Goal: Entertainment & Leisure: Consume media (video, audio)

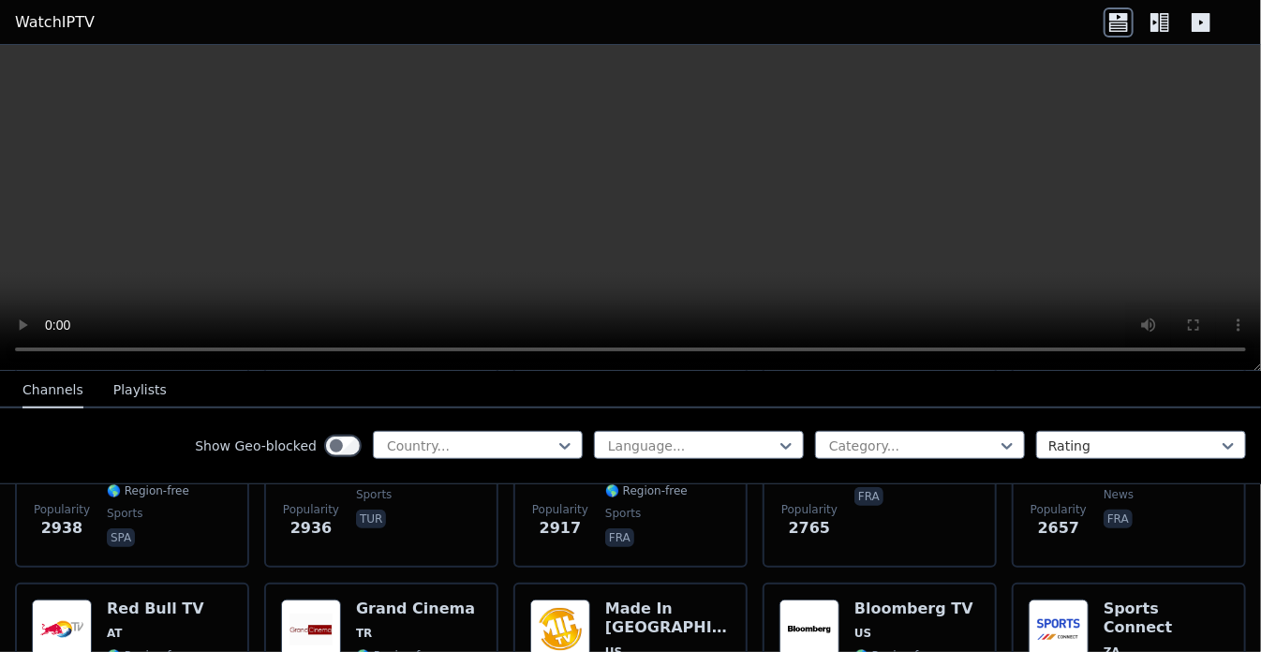
scroll to position [770, 0]
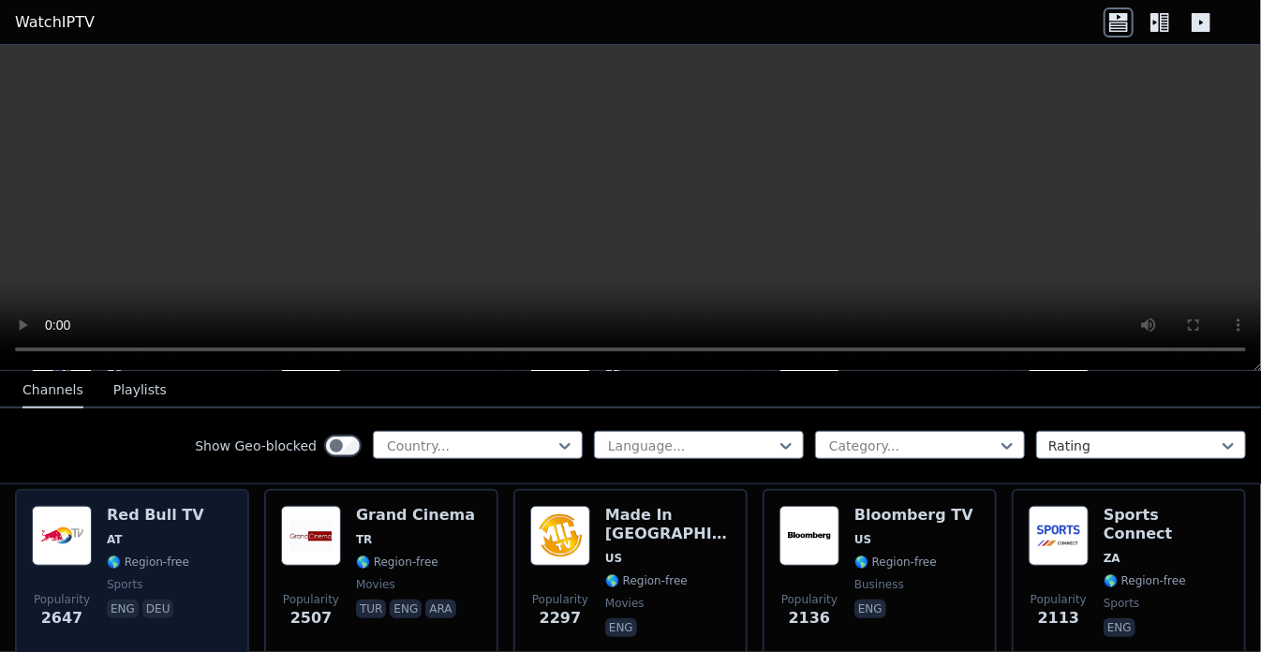
click at [68, 513] on img at bounding box center [62, 536] width 60 height 60
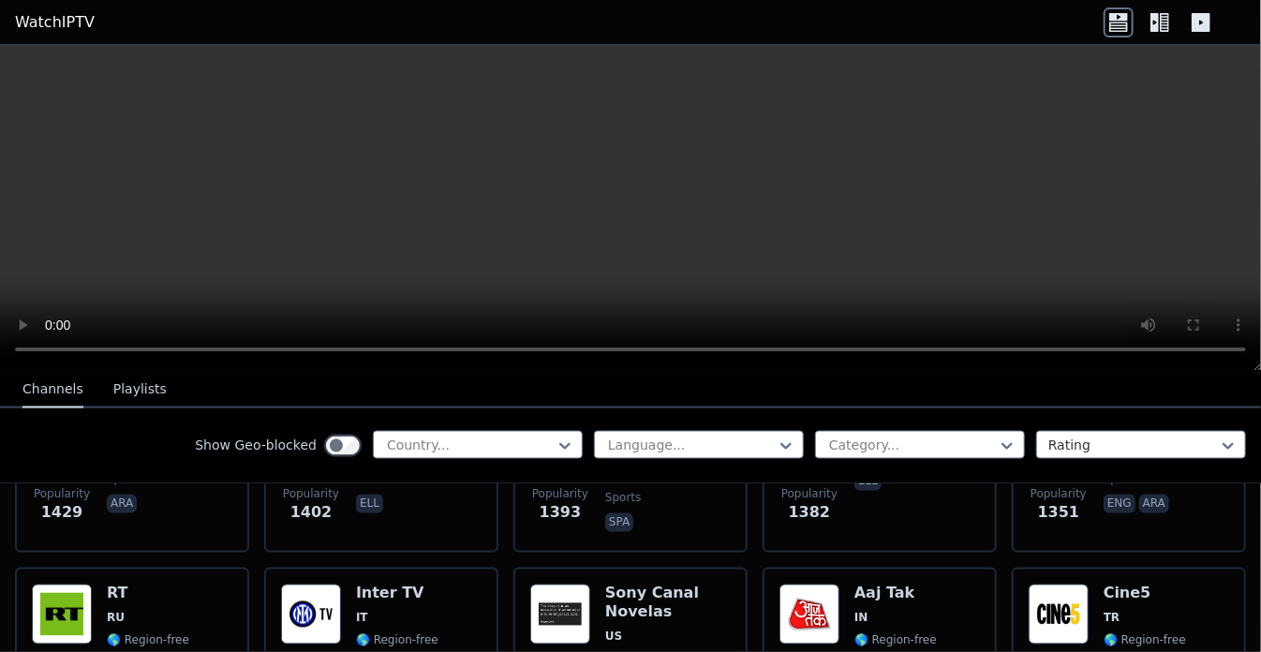
scroll to position [1707, 0]
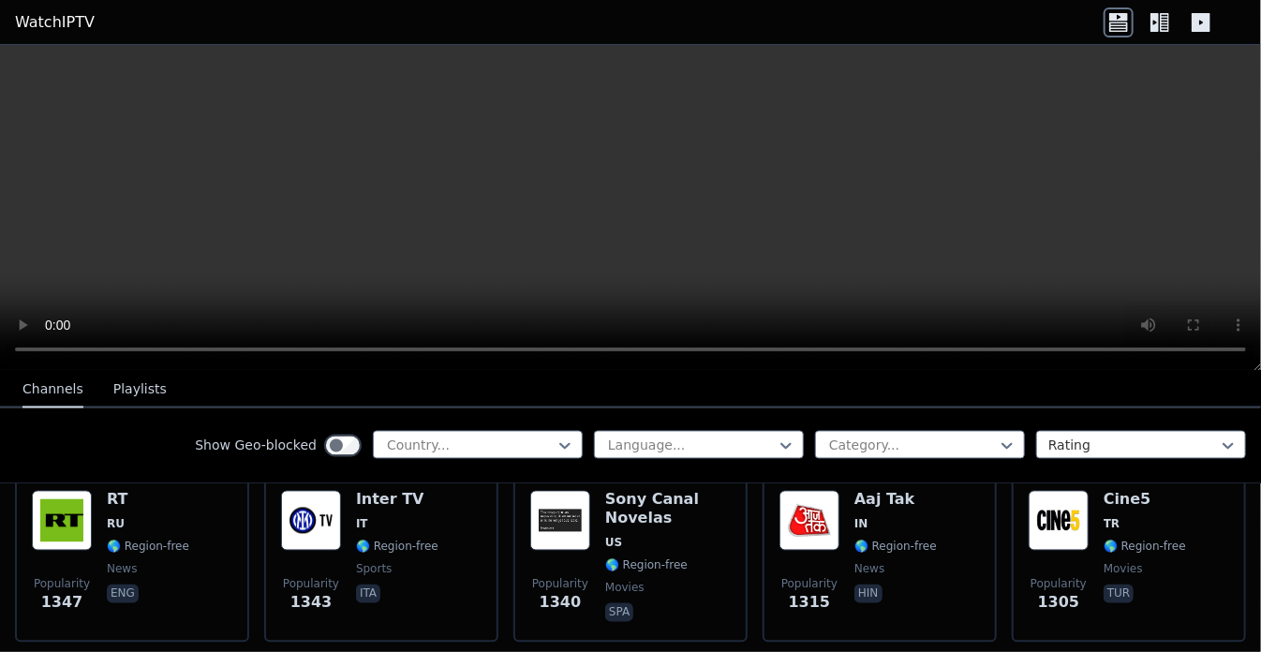
click at [1149, 22] on icon at bounding box center [1160, 22] width 30 height 30
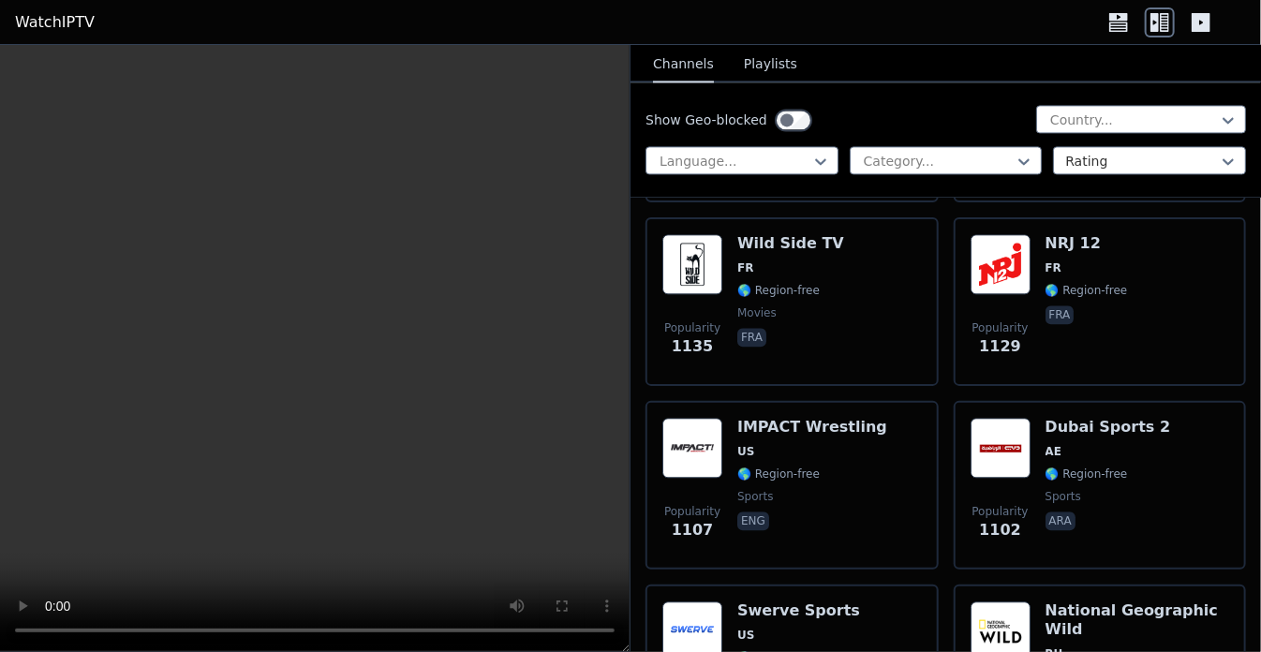
scroll to position [5174, 0]
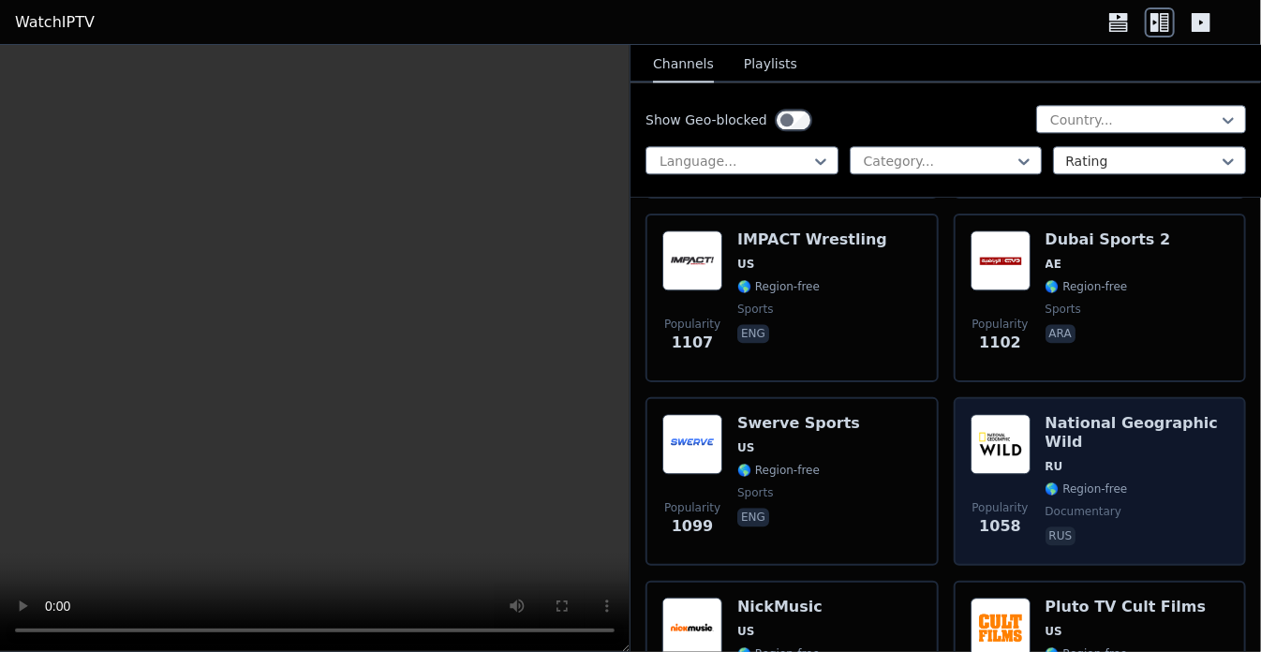
click at [1016, 431] on img at bounding box center [1001, 444] width 60 height 60
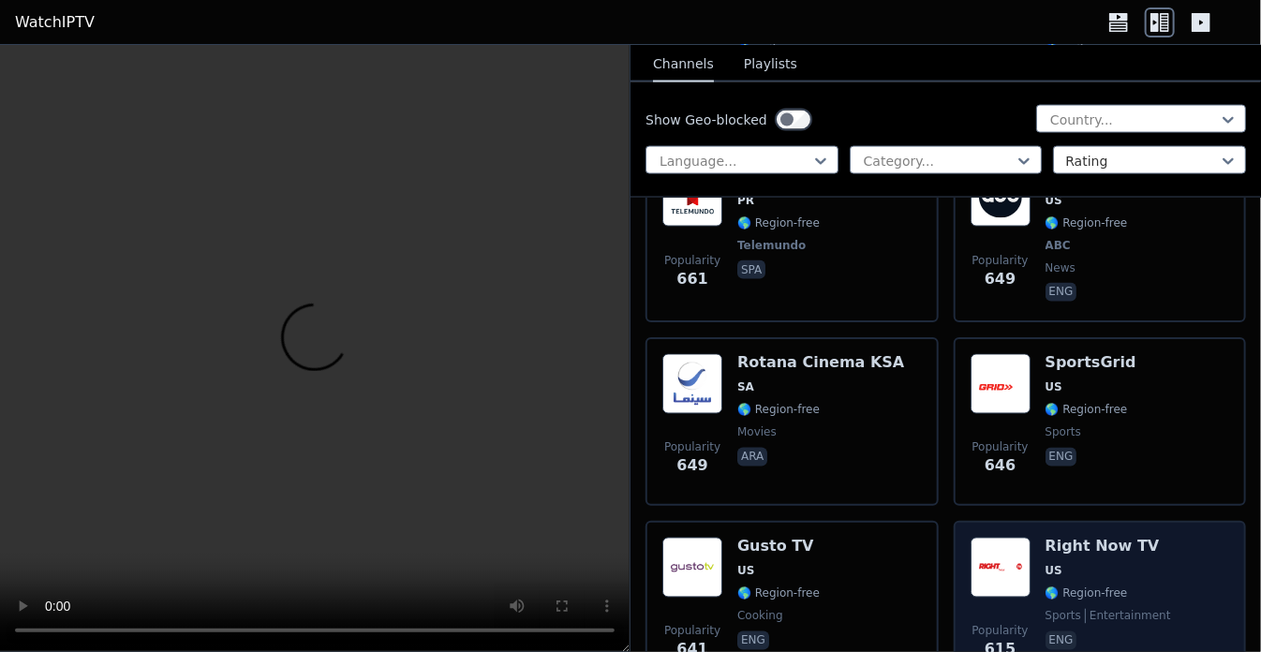
scroll to position [10984, 0]
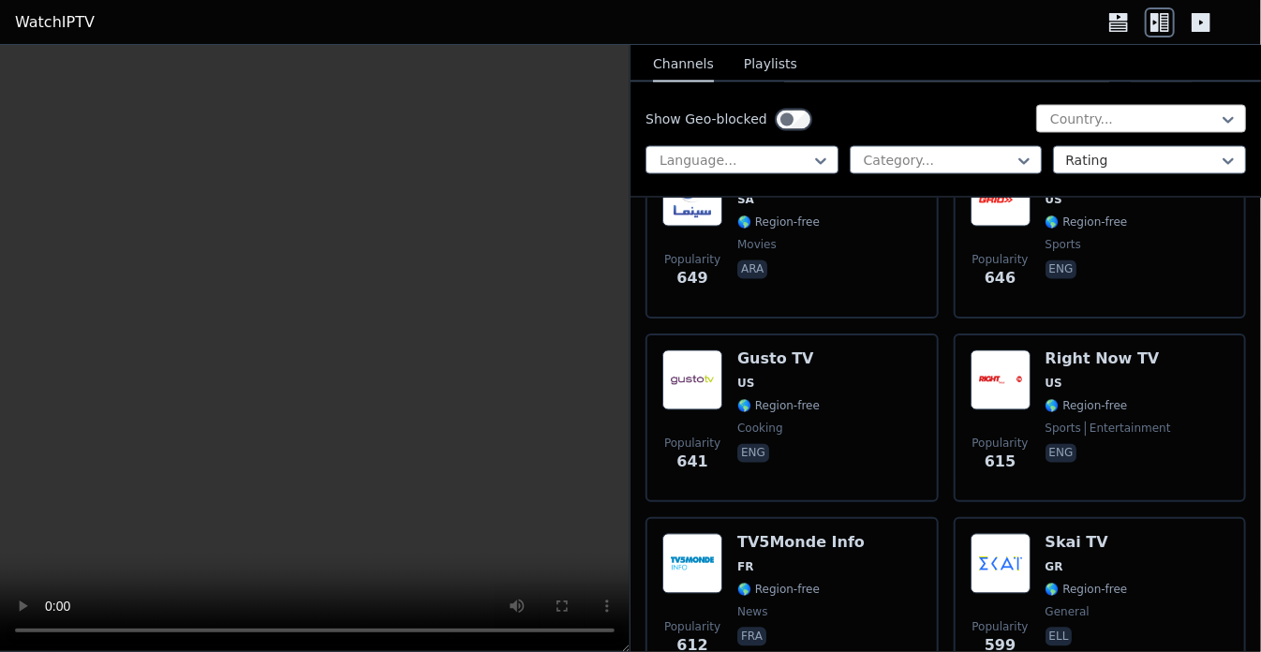
click at [1075, 113] on div at bounding box center [1134, 120] width 171 height 19
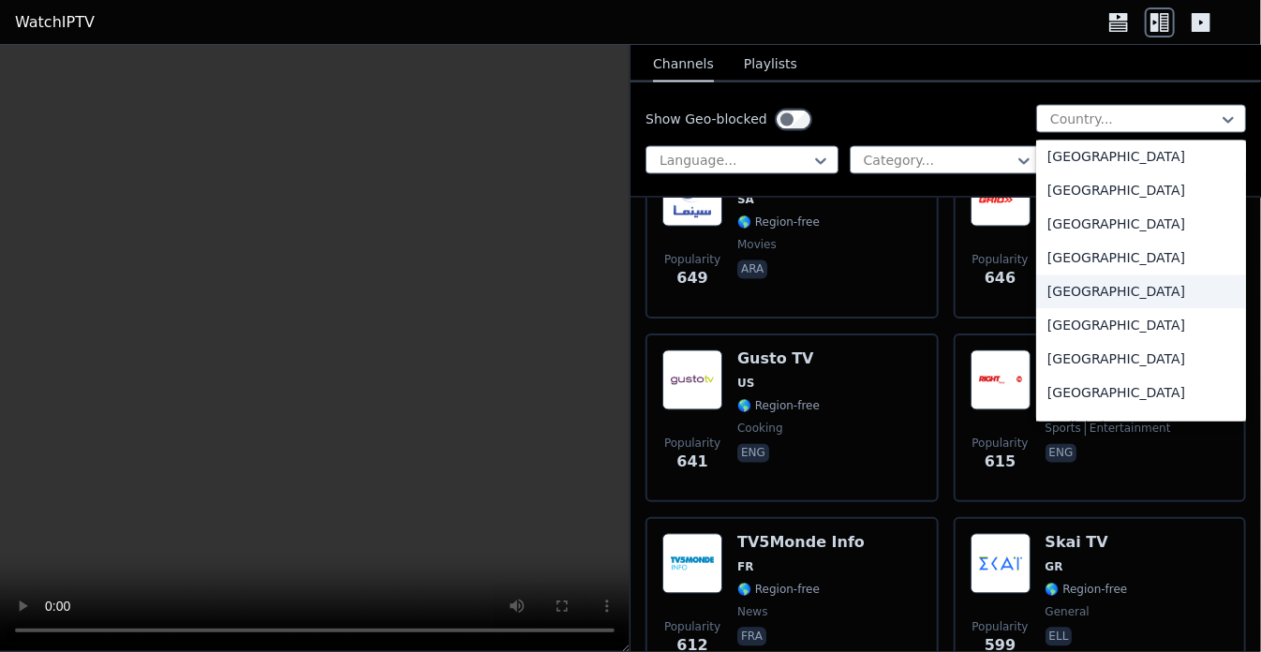
scroll to position [5663, 0]
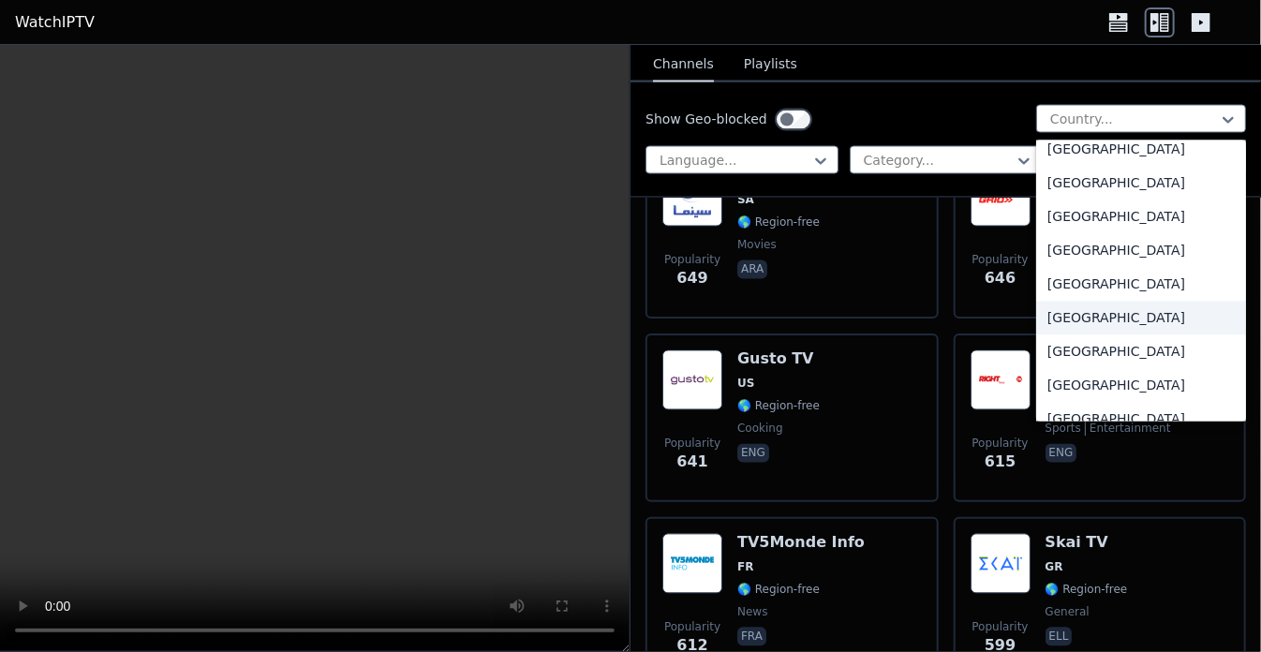
click at [1073, 322] on div "[GEOGRAPHIC_DATA]" at bounding box center [1141, 319] width 210 height 34
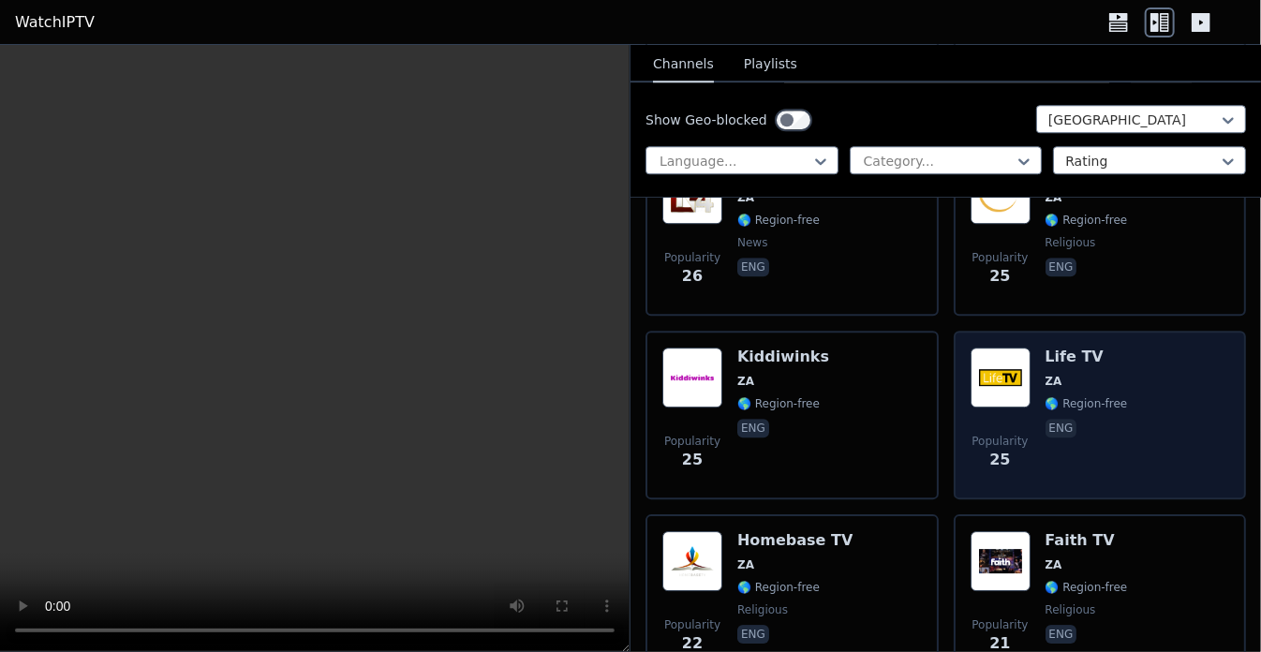
scroll to position [2267, 0]
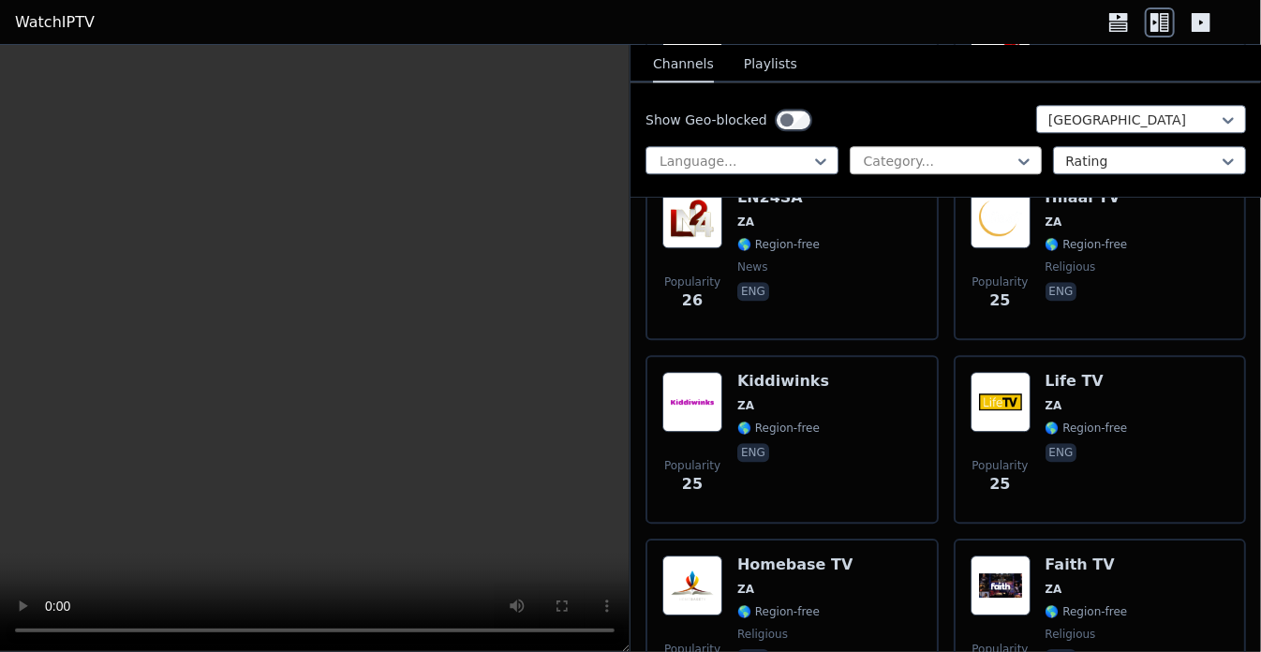
click at [941, 169] on div at bounding box center [939, 161] width 154 height 19
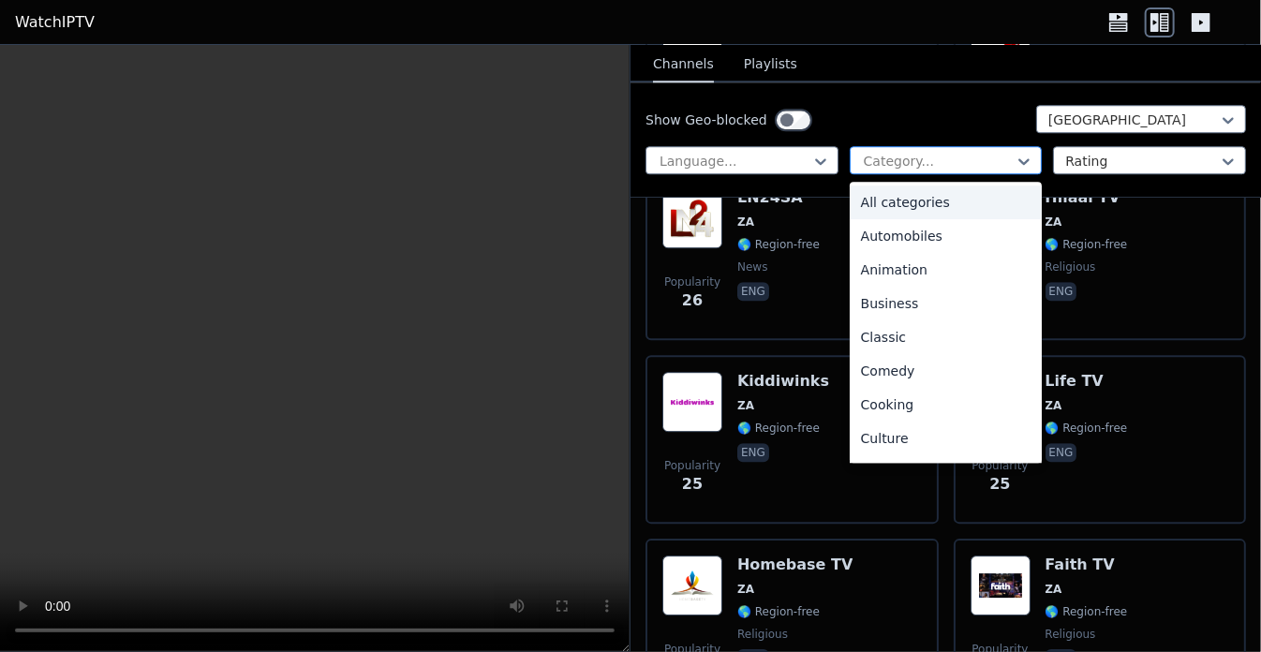
click at [941, 169] on div at bounding box center [939, 161] width 154 height 19
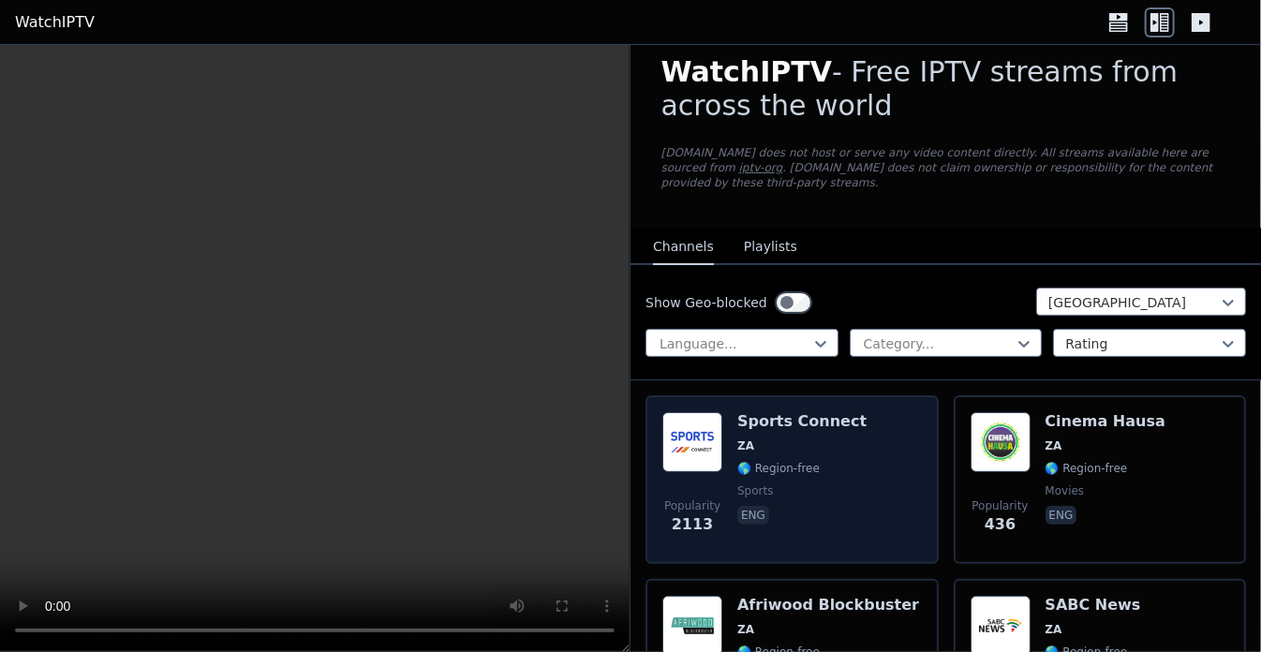
scroll to position [18, 0]
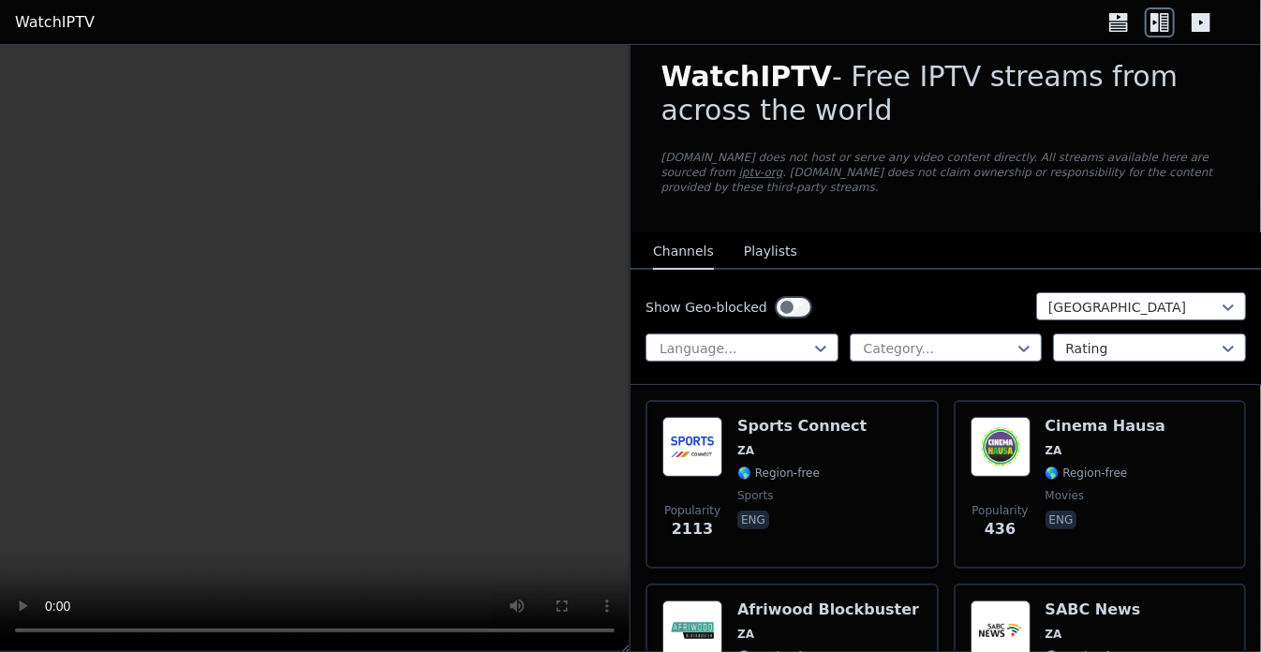
click at [760, 244] on button "Playlists" at bounding box center [770, 252] width 53 height 36
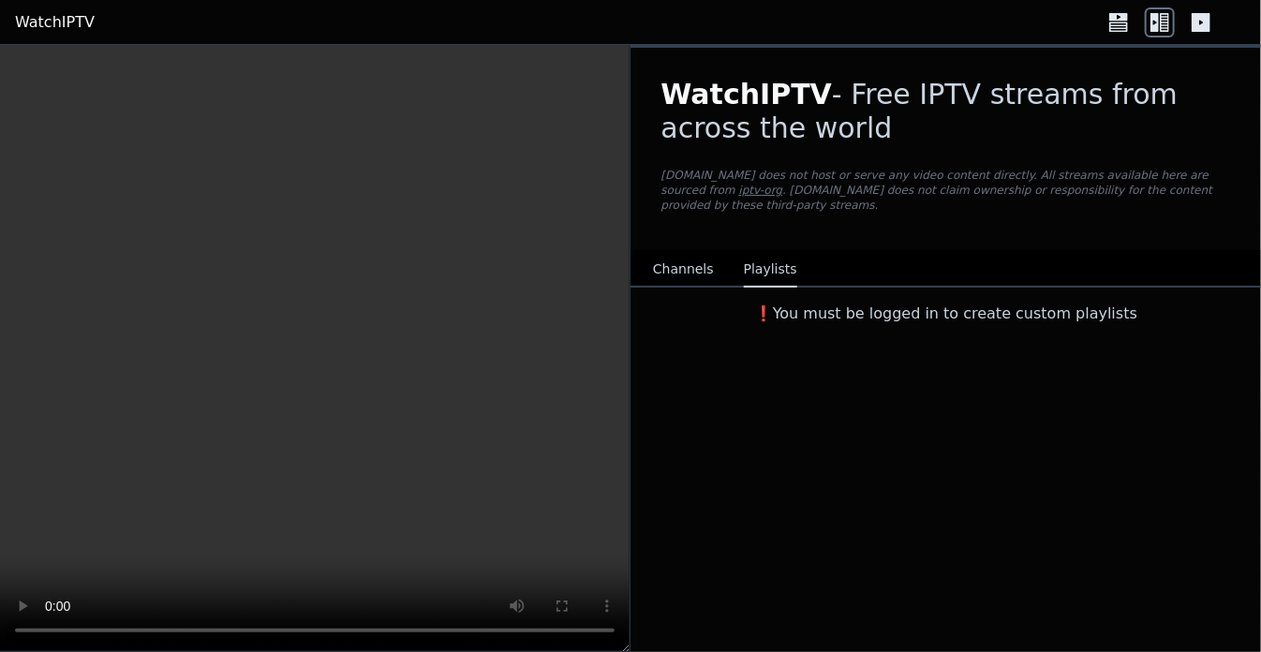
scroll to position [0, 0]
click at [677, 252] on button "Channels" at bounding box center [683, 270] width 61 height 36
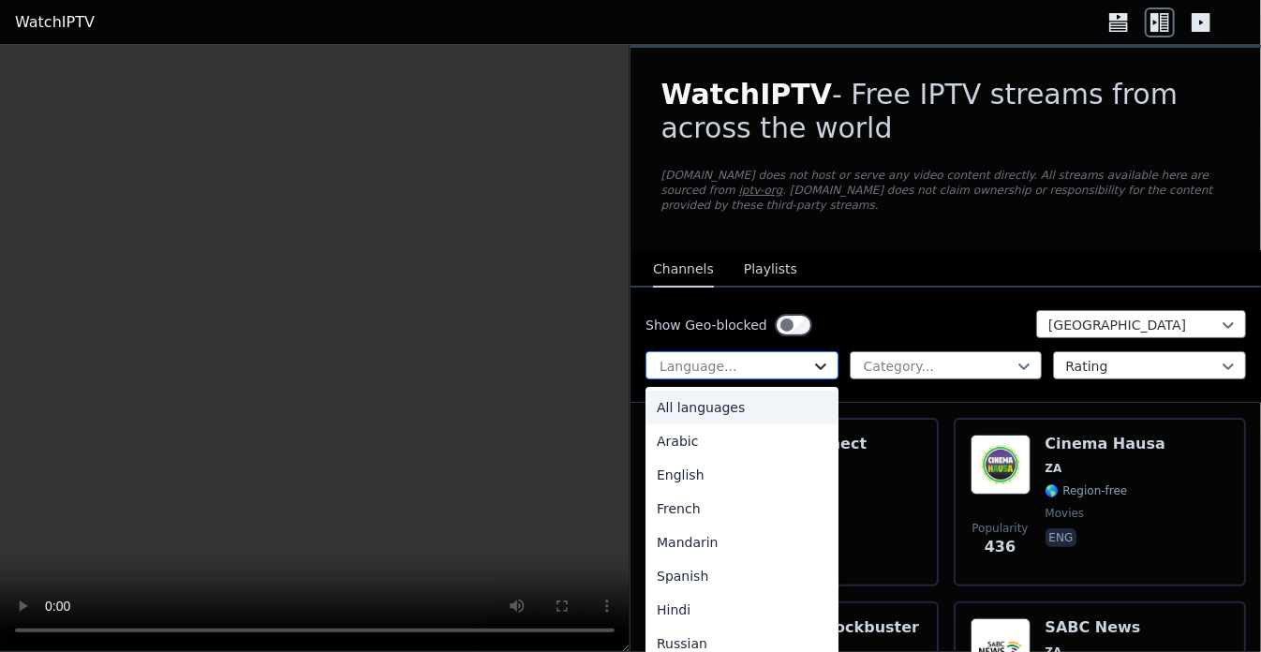
click at [815, 364] on icon at bounding box center [820, 367] width 11 height 7
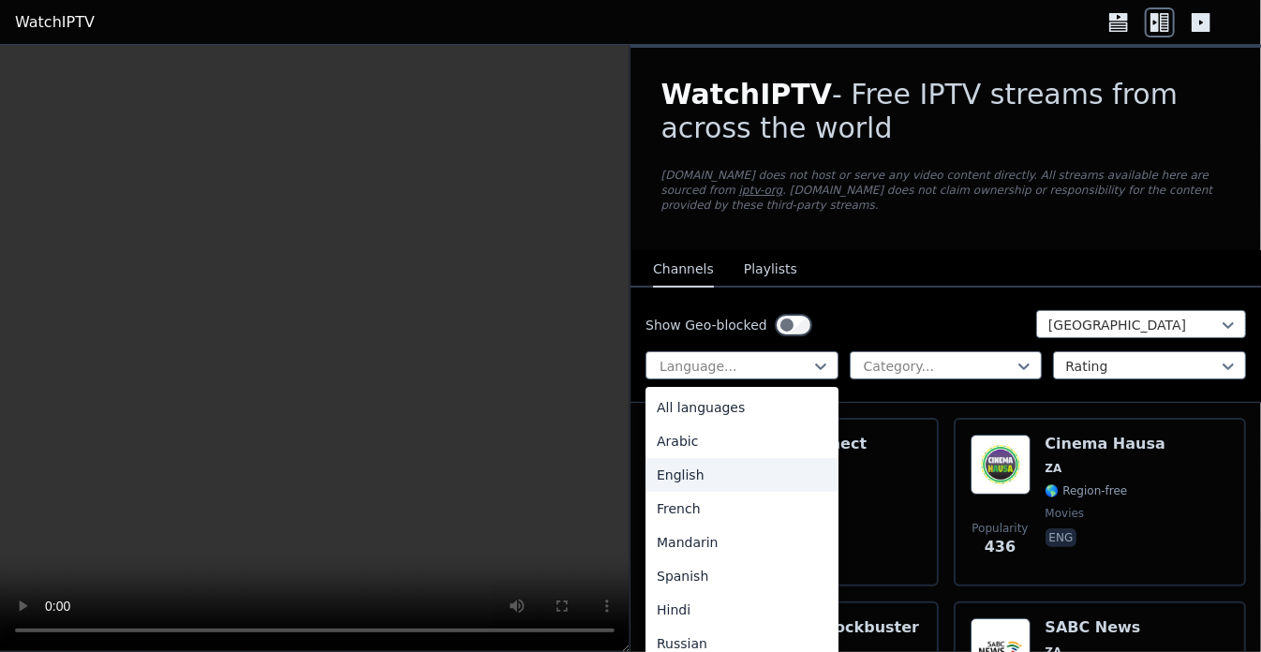
click at [690, 458] on div "English" at bounding box center [742, 475] width 193 height 34
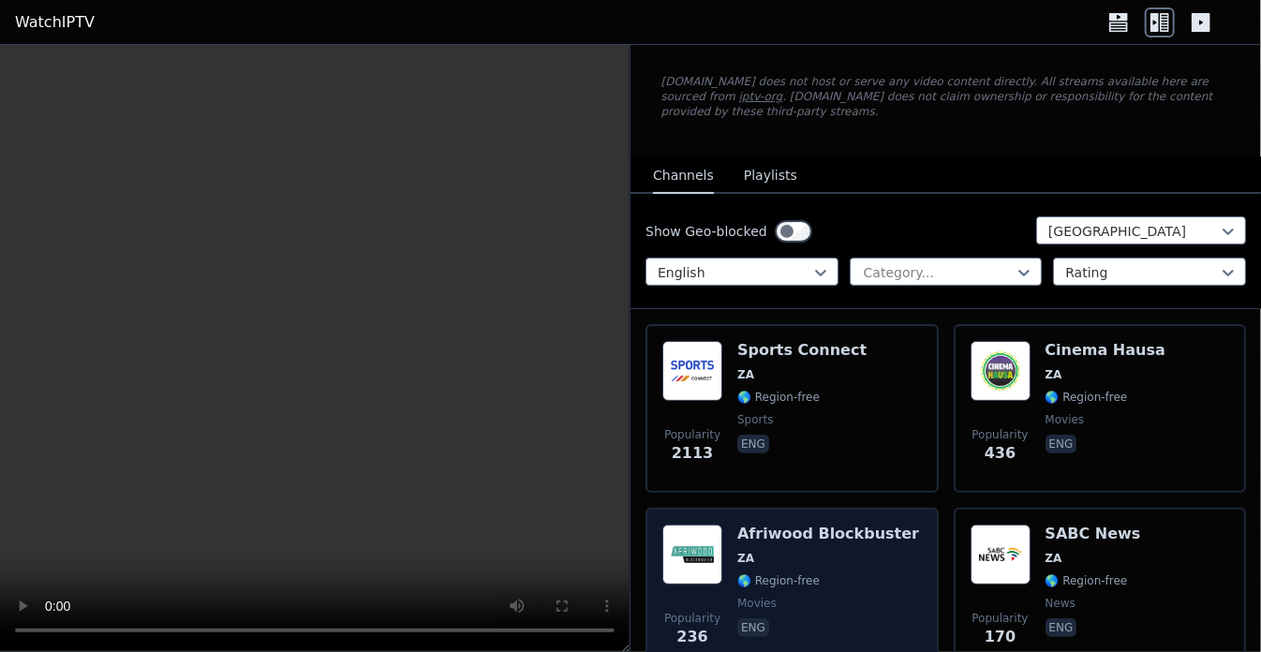
scroll to position [187, 0]
